Goal: Transaction & Acquisition: Download file/media

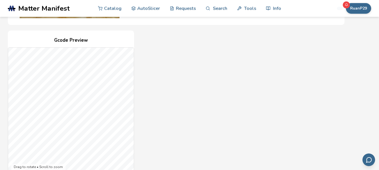
scroll to position [196, 0]
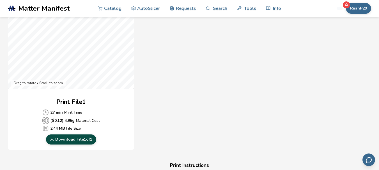
click at [73, 140] on link "Download File 1 of 1" at bounding box center [71, 140] width 50 height 10
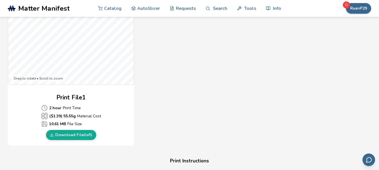
scroll to position [252, 0]
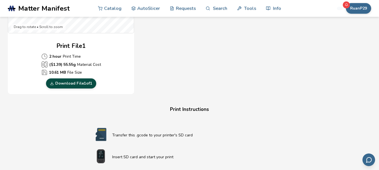
click at [91, 85] on link "Download File 1 of 1" at bounding box center [71, 83] width 50 height 10
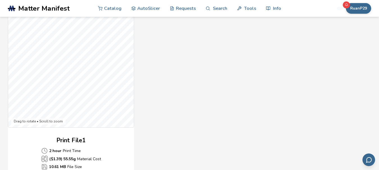
scroll to position [140, 0]
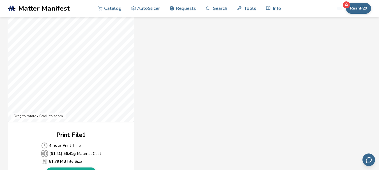
scroll to position [212, 0]
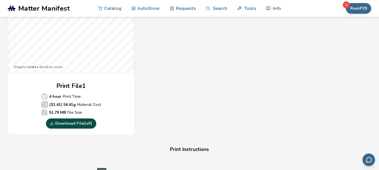
click at [89, 124] on link "Download File 1 of 1" at bounding box center [71, 124] width 50 height 10
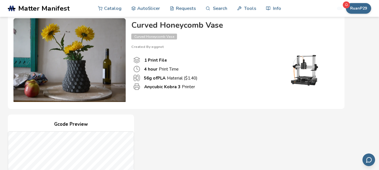
scroll to position [0, 0]
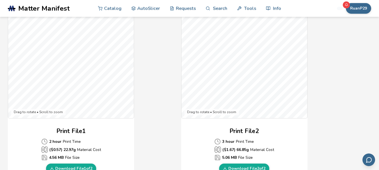
scroll to position [196, 0]
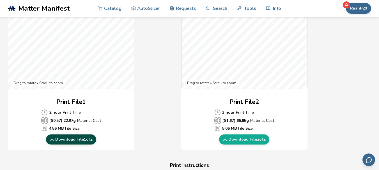
click at [75, 138] on link "Download File 1 of 2" at bounding box center [71, 140] width 50 height 10
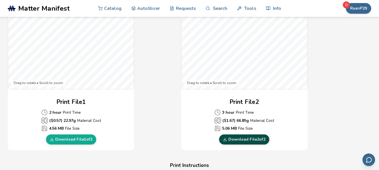
click at [229, 137] on link "Download File 2 of 2" at bounding box center [244, 140] width 50 height 10
